Goal: Task Accomplishment & Management: Use online tool/utility

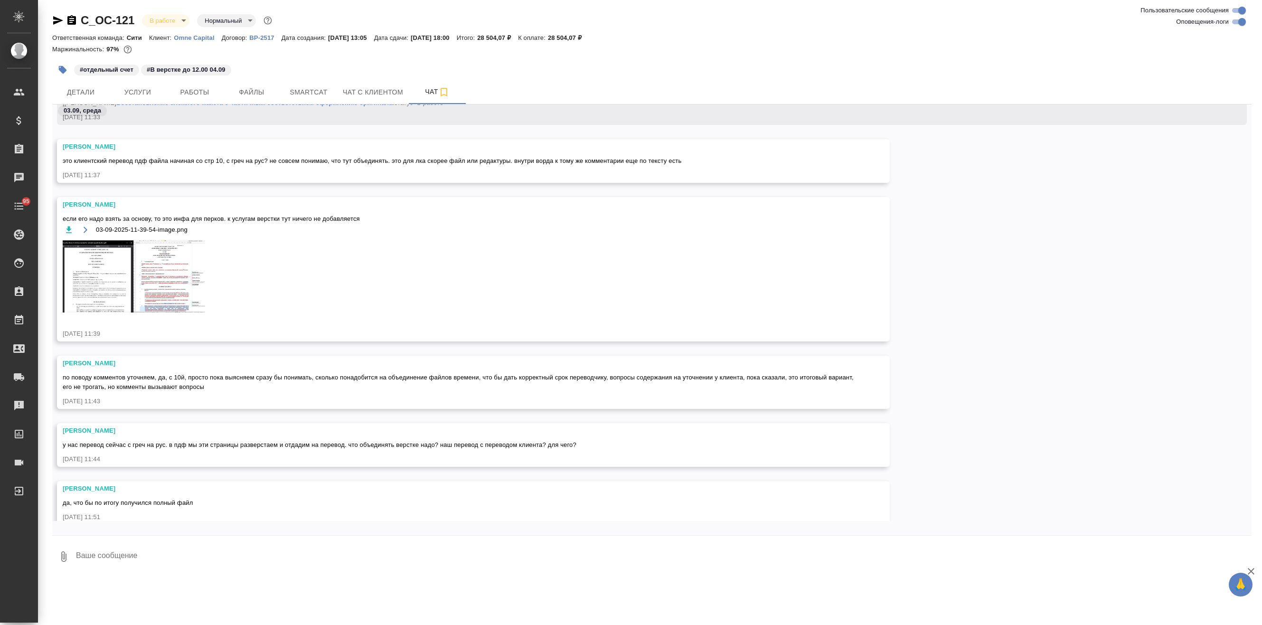
scroll to position [1344, 0]
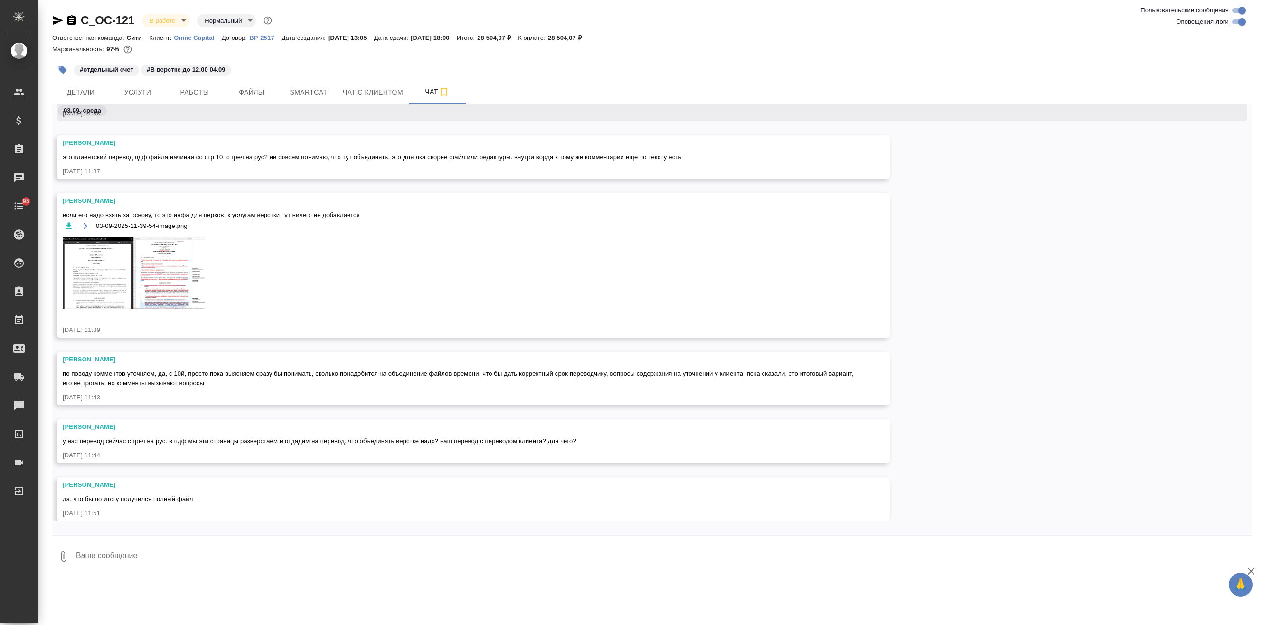
click at [162, 277] on img at bounding box center [134, 272] width 142 height 72
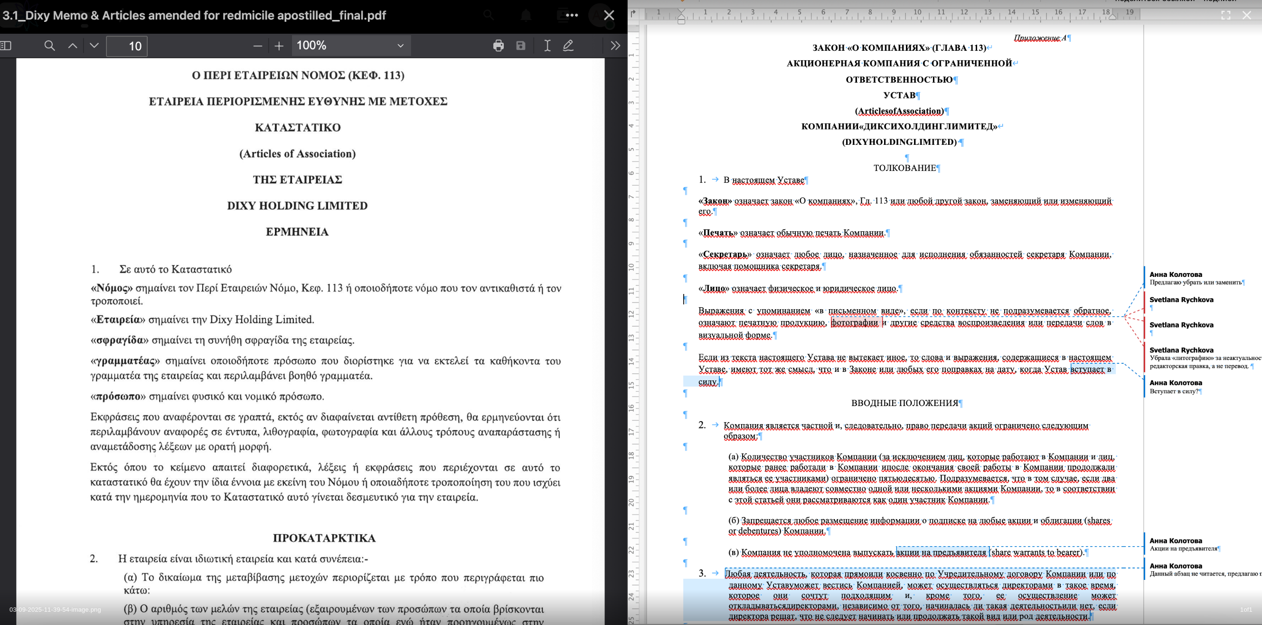
click at [741, 328] on img at bounding box center [631, 312] width 1262 height 639
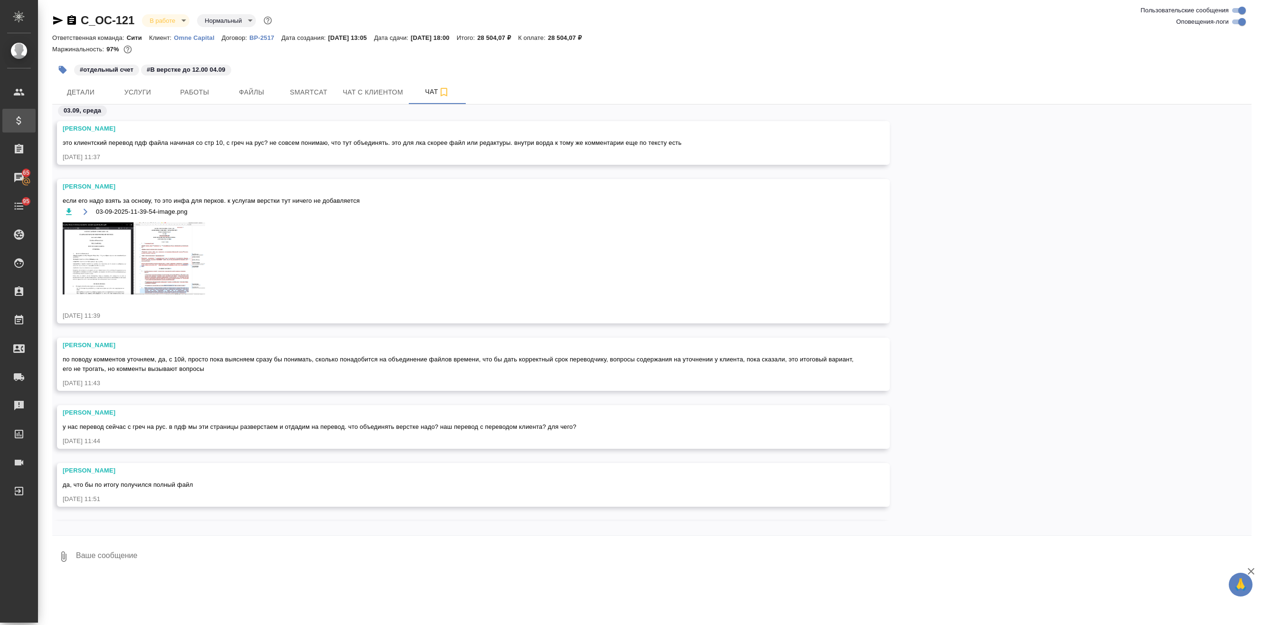
scroll to position [1387, 0]
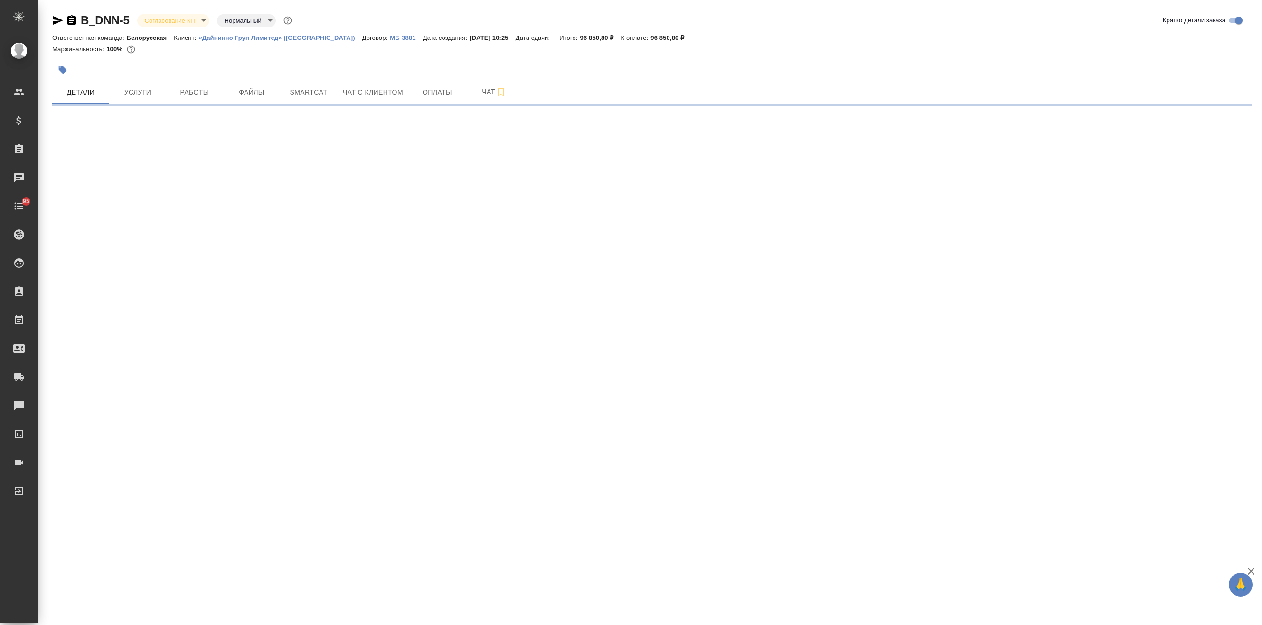
select select "RU"
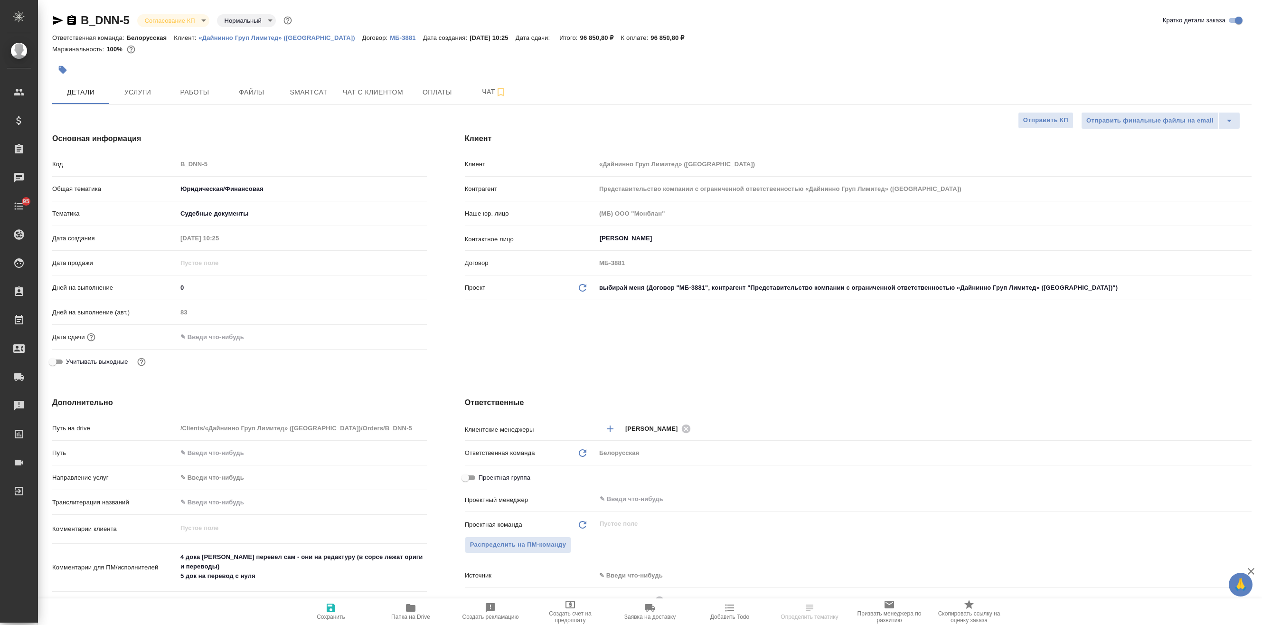
type textarea "x"
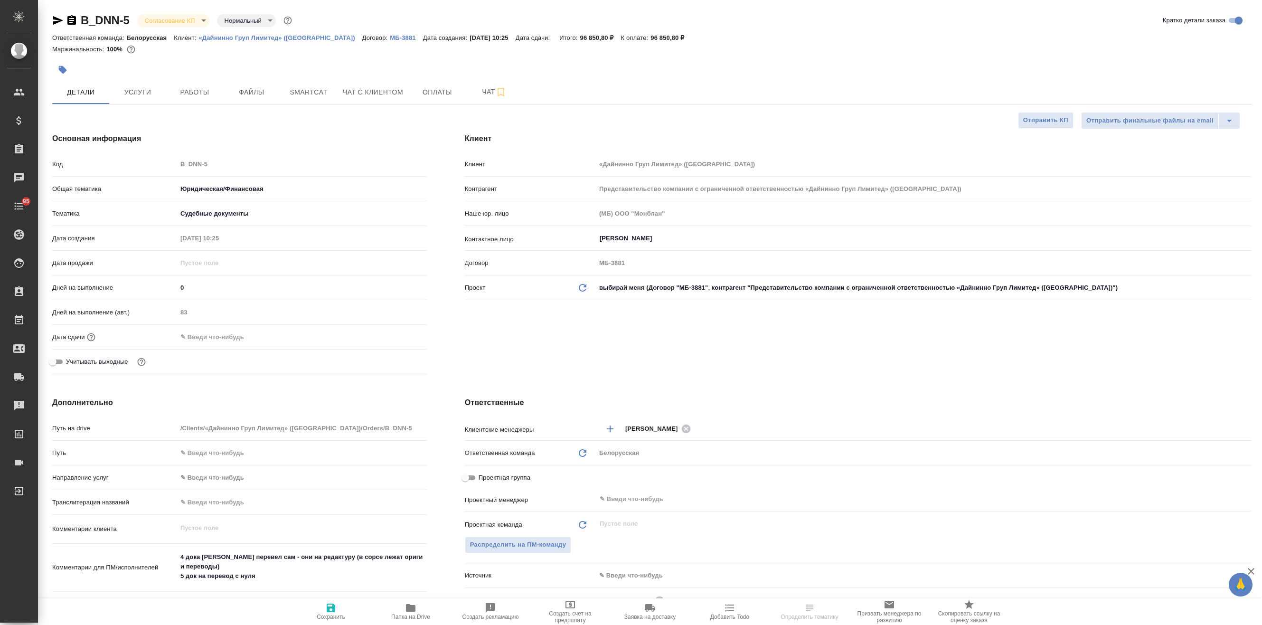
type textarea "x"
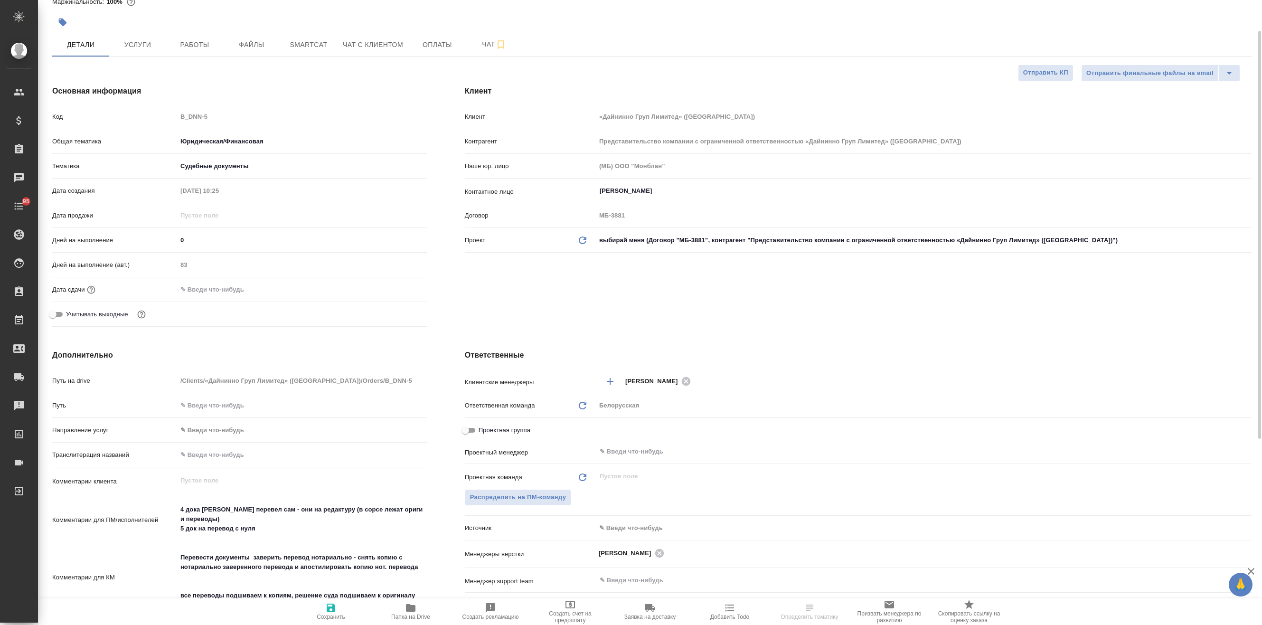
click at [413, 608] on icon "button" at bounding box center [410, 608] width 9 height 8
type textarea "x"
select select "RU"
